Goal: Information Seeking & Learning: Understand process/instructions

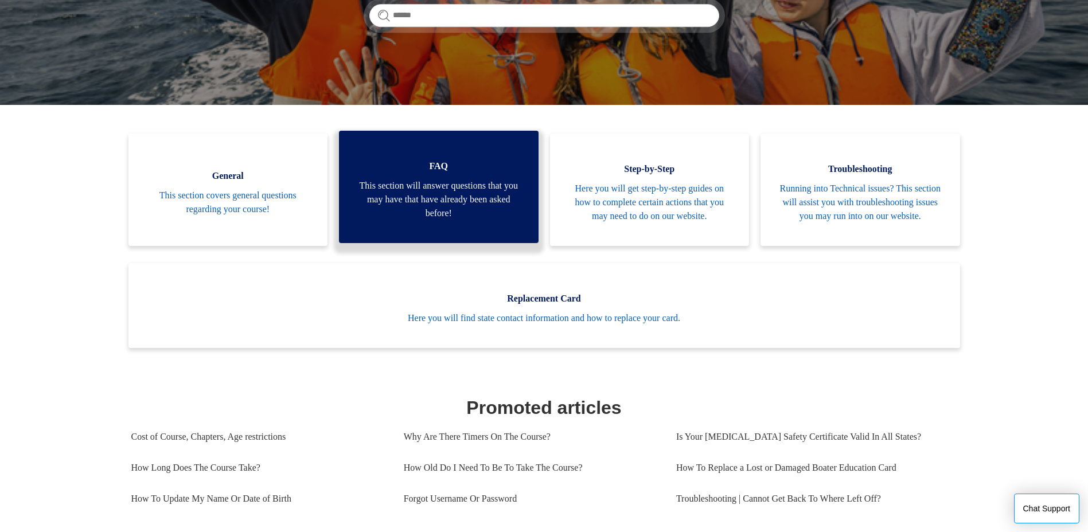
click at [440, 179] on span "This section will answer questions that you may have that have already been ask…" at bounding box center [438, 199] width 165 height 41
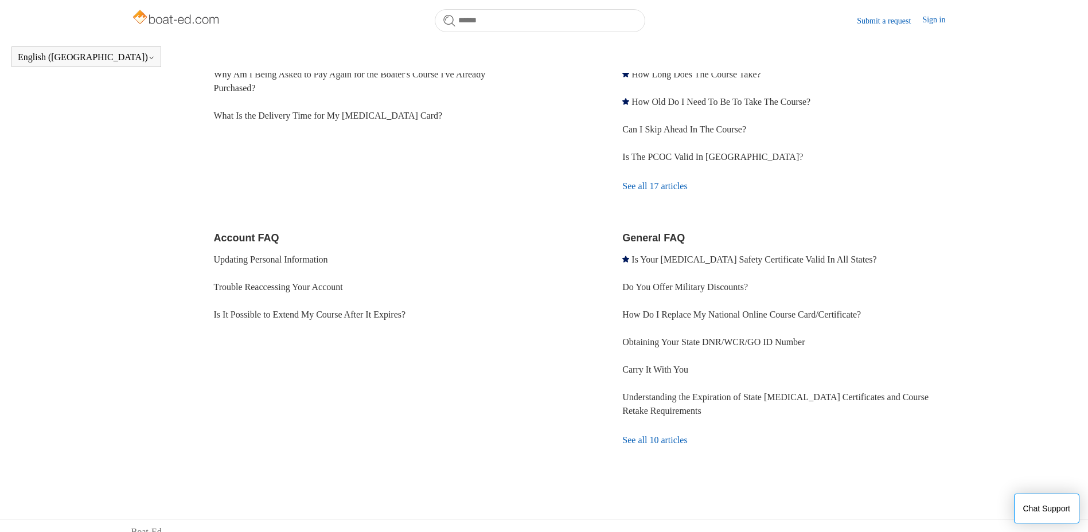
scroll to position [242, 0]
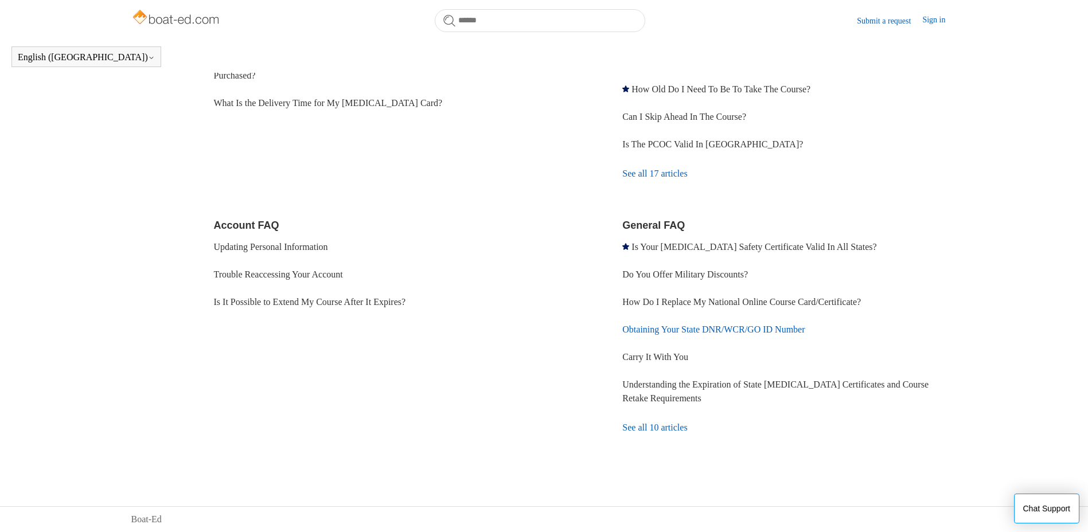
click at [685, 329] on link "Obtaining Your State DNR/WCR/GO ID Number" at bounding box center [713, 330] width 182 height 10
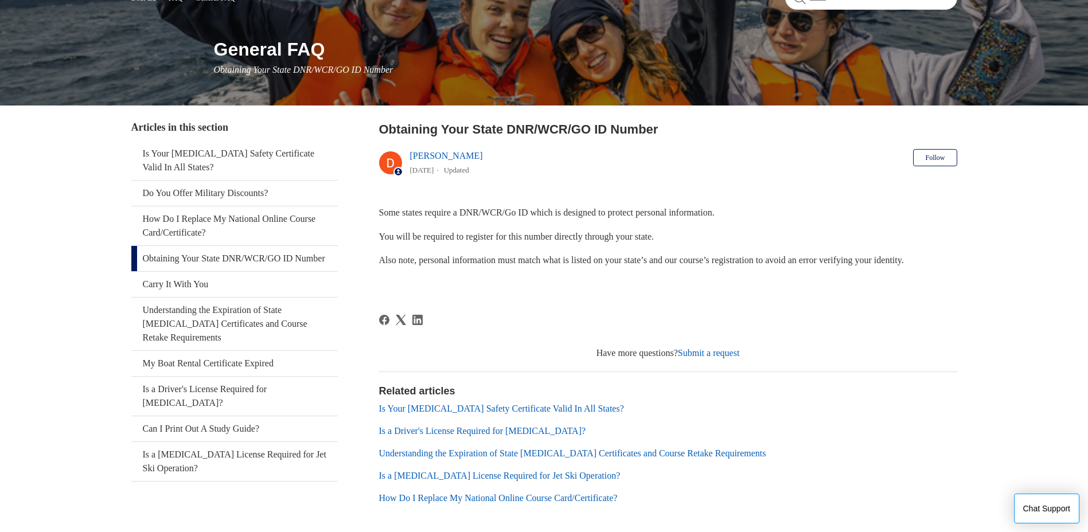
scroll to position [168, 0]
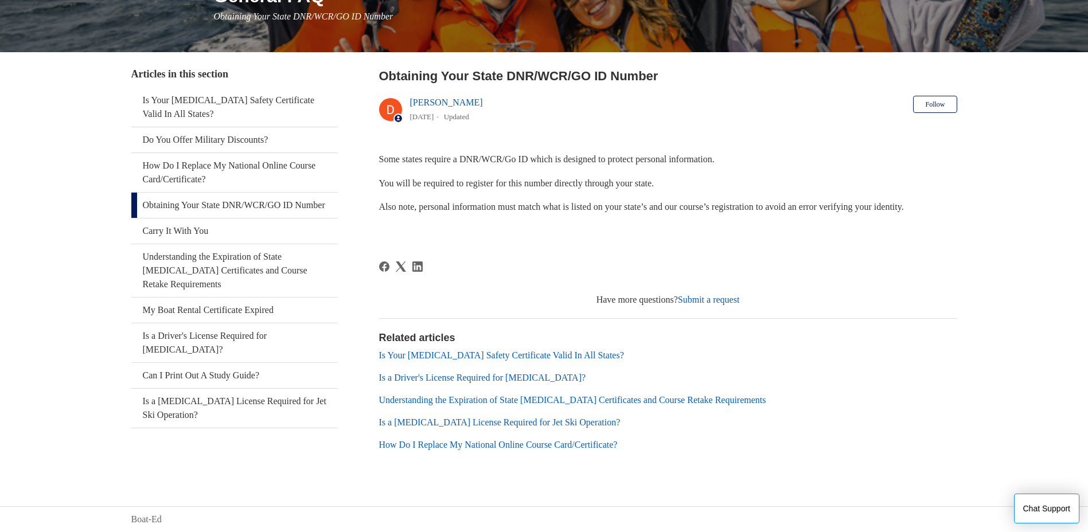
click at [214, 208] on link "Obtaining Your State DNR/WCR/GO ID Number" at bounding box center [234, 205] width 206 height 25
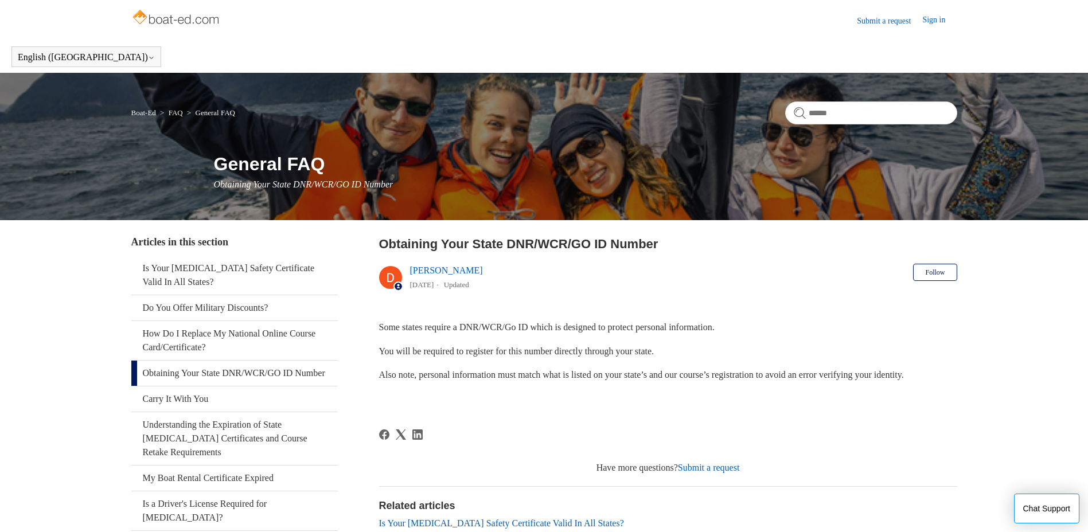
click at [714, 468] on link "Submit a request" at bounding box center [709, 468] width 62 height 10
click at [929, 18] on link "Sign in" at bounding box center [939, 21] width 34 height 14
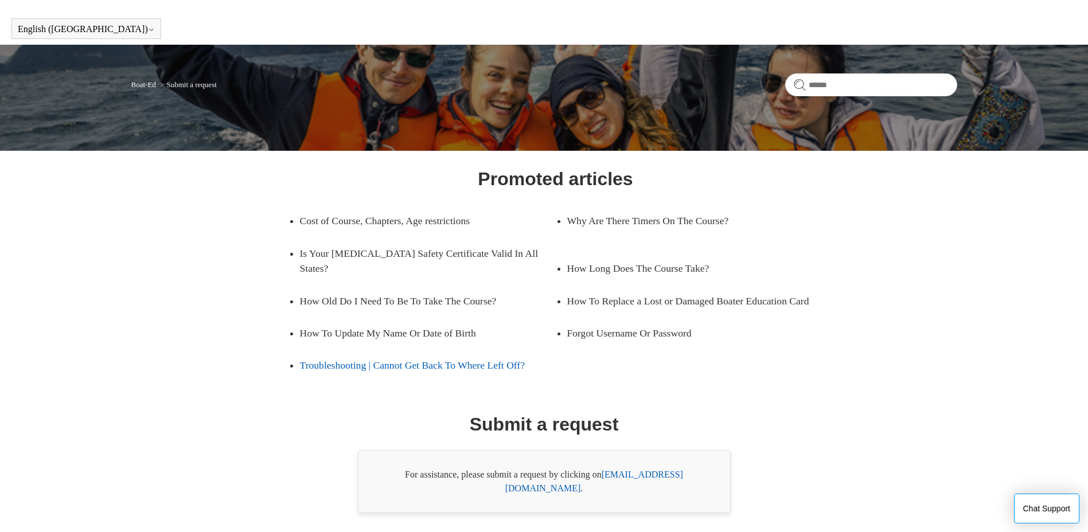
scroll to position [56, 0]
